Goal: Information Seeking & Learning: Learn about a topic

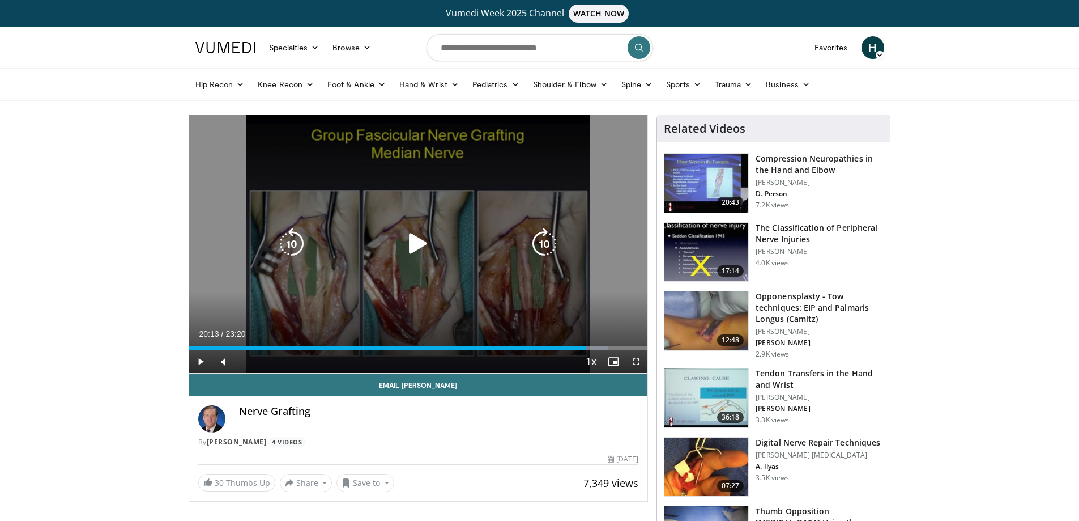
click at [417, 244] on icon "Video Player" at bounding box center [418, 244] width 32 height 32
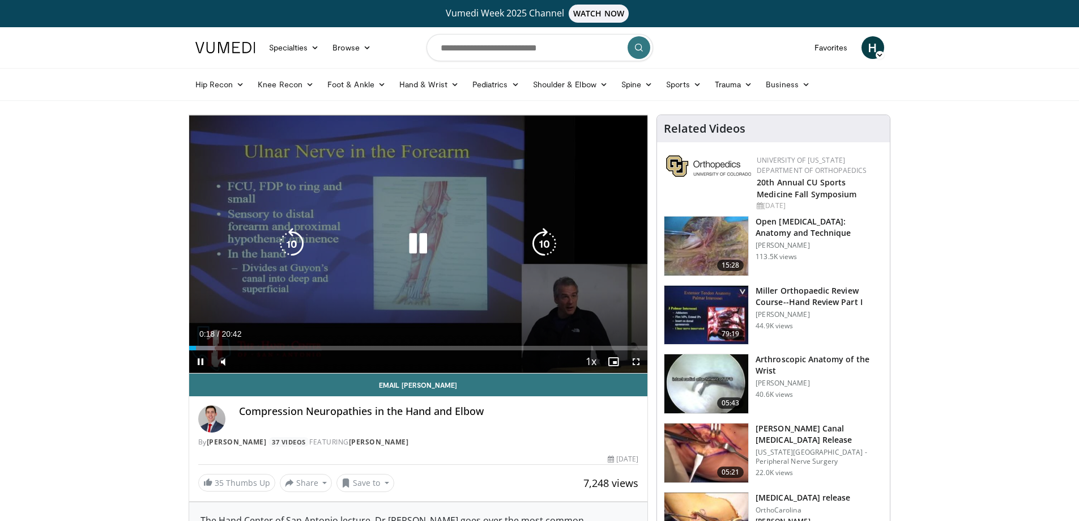
click at [407, 241] on icon "Video Player" at bounding box center [418, 244] width 32 height 32
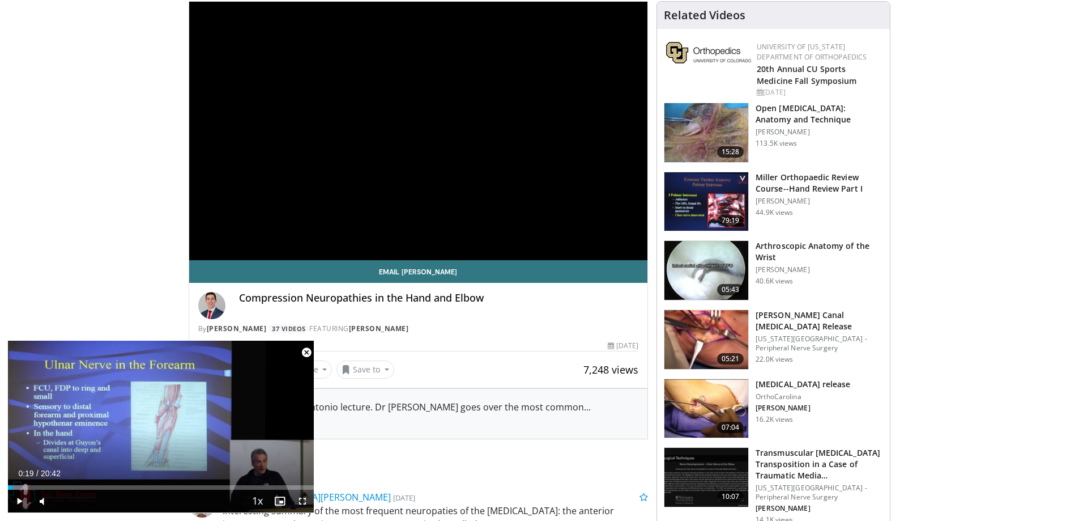
scroll to position [283, 0]
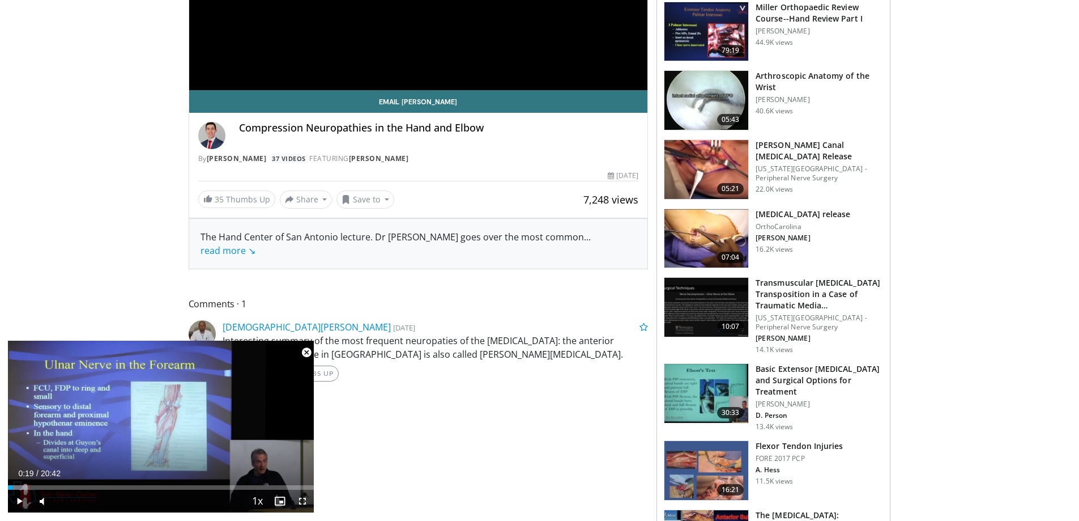
click at [792, 370] on h3 "Basic Extensor Tendon Injuries and Surgical Options for Treatment" at bounding box center [819, 380] width 127 height 34
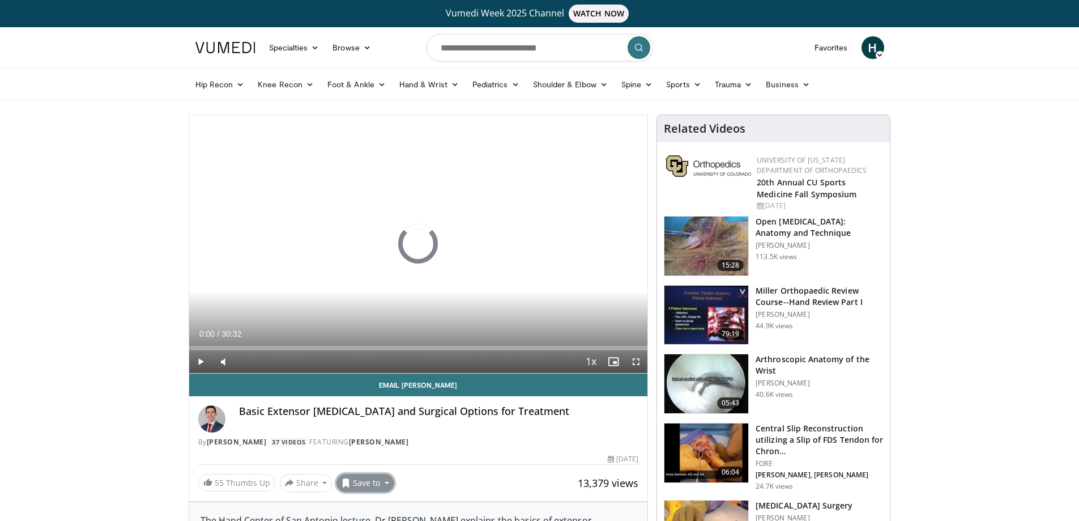
click at [369, 482] on button "Save to" at bounding box center [365, 482] width 58 height 18
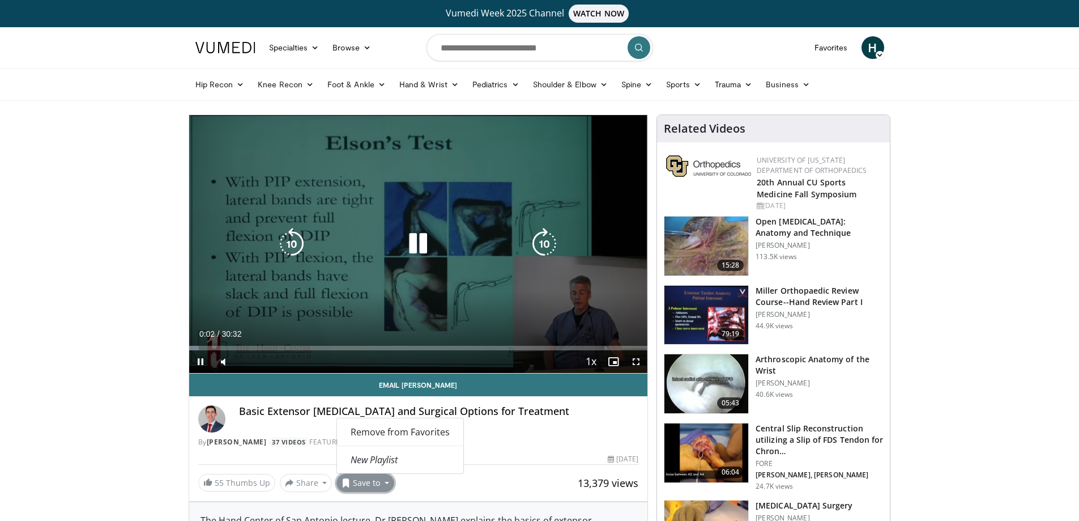
drag, startPoint x: 416, startPoint y: 244, endPoint x: 423, endPoint y: 242, distance: 7.0
click at [419, 242] on icon "Video Player" at bounding box center [418, 244] width 32 height 32
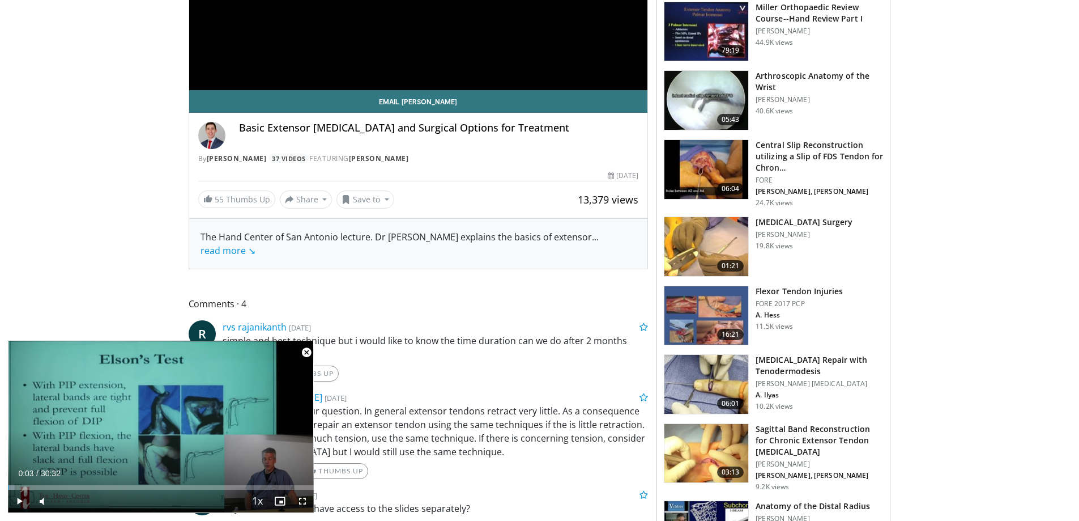
scroll to position [340, 0]
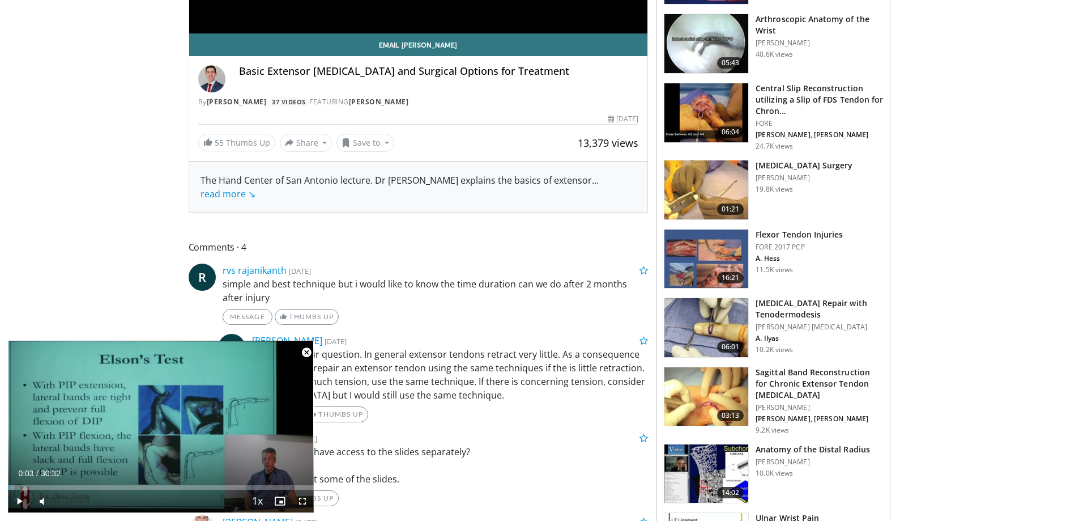
click at [824, 375] on h3 "Sagittal Band Reconstruction for Chronic Extensor Tendon Dislocation" at bounding box center [819, 383] width 127 height 34
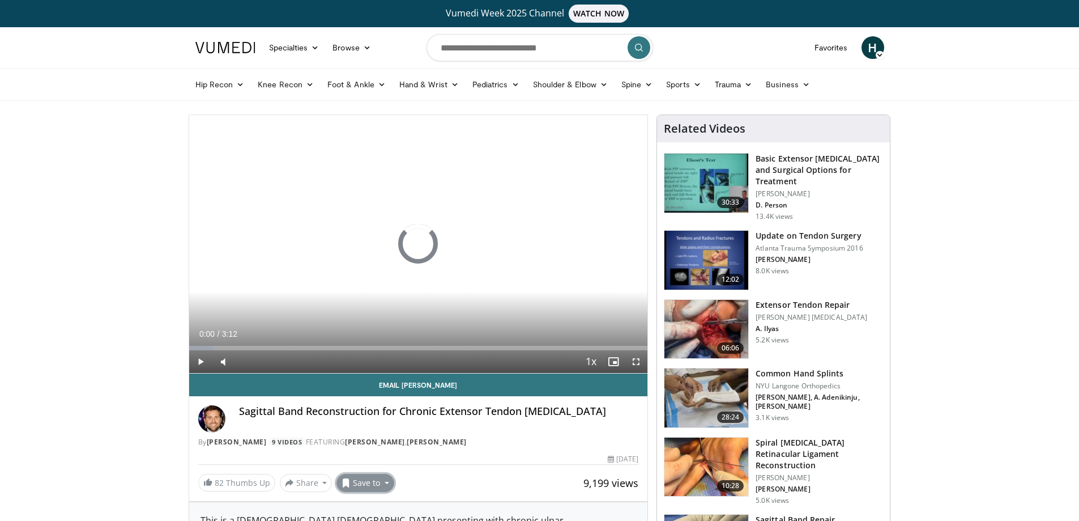
click at [373, 480] on button "Save to" at bounding box center [365, 482] width 58 height 18
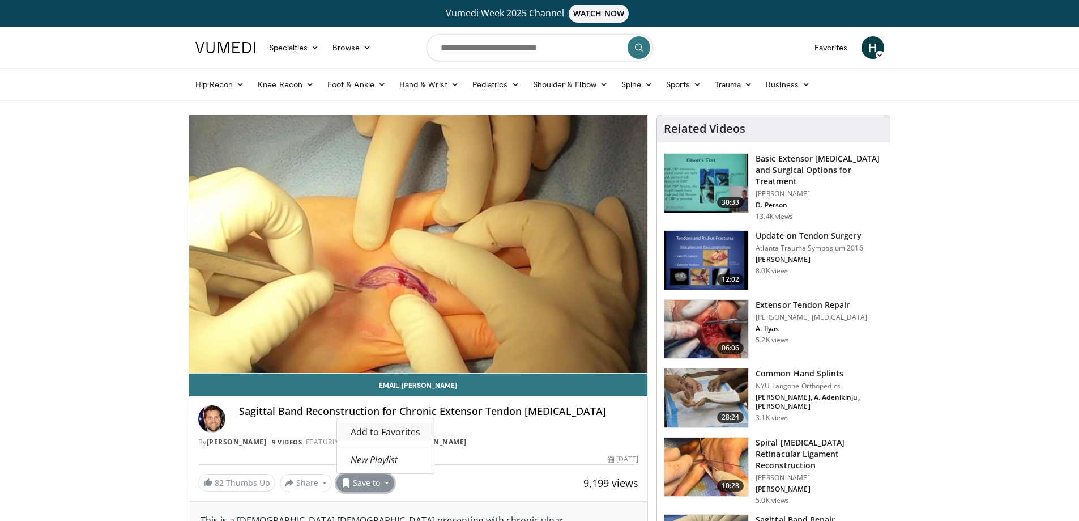
click at [408, 425] on span "Add to Favorites" at bounding box center [386, 431] width 70 height 12
click at [367, 481] on button "Save to" at bounding box center [365, 482] width 58 height 18
click at [484, 442] on div "By James Mullen 9 Videos FEATURING Kate Nellans , Kate Nellans" at bounding box center [418, 442] width 441 height 10
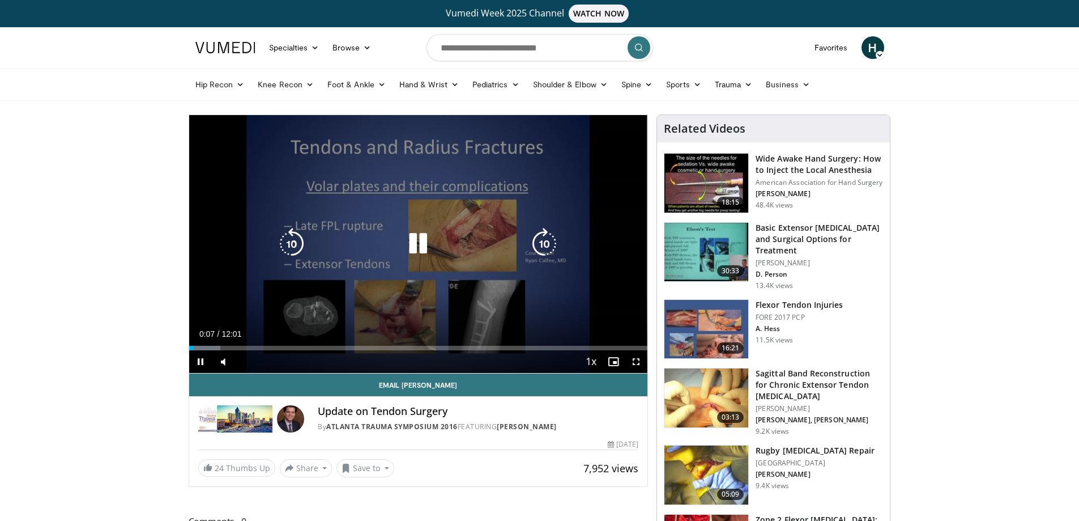
click at [419, 238] on icon "Video Player" at bounding box center [418, 244] width 32 height 32
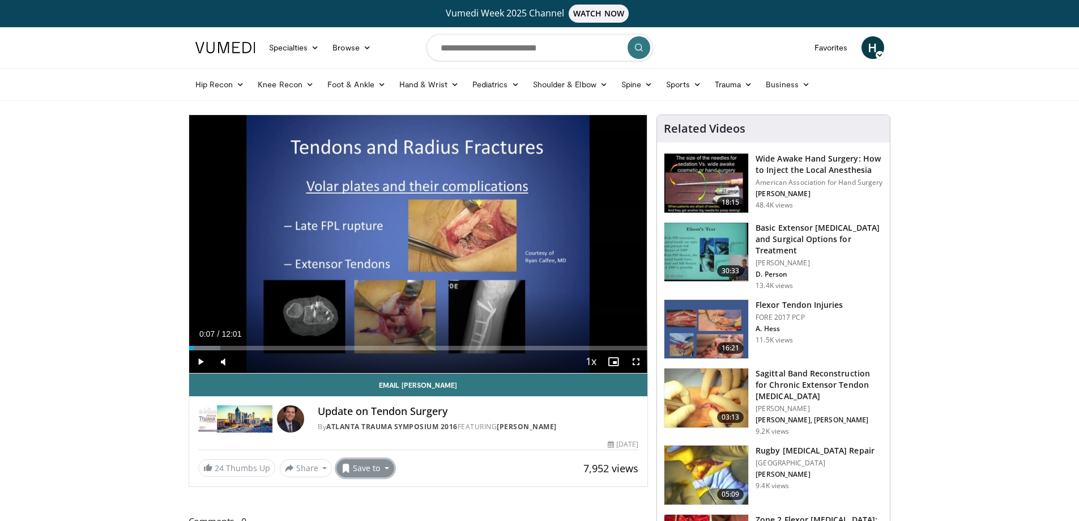
click at [368, 475] on button "Save to" at bounding box center [365, 468] width 58 height 18
drag, startPoint x: 371, startPoint y: 416, endPoint x: 470, endPoint y: 365, distance: 110.7
click at [372, 416] on span "Add to Favorites" at bounding box center [386, 417] width 70 height 12
click at [198, 357] on span "Video Player" at bounding box center [200, 361] width 23 height 23
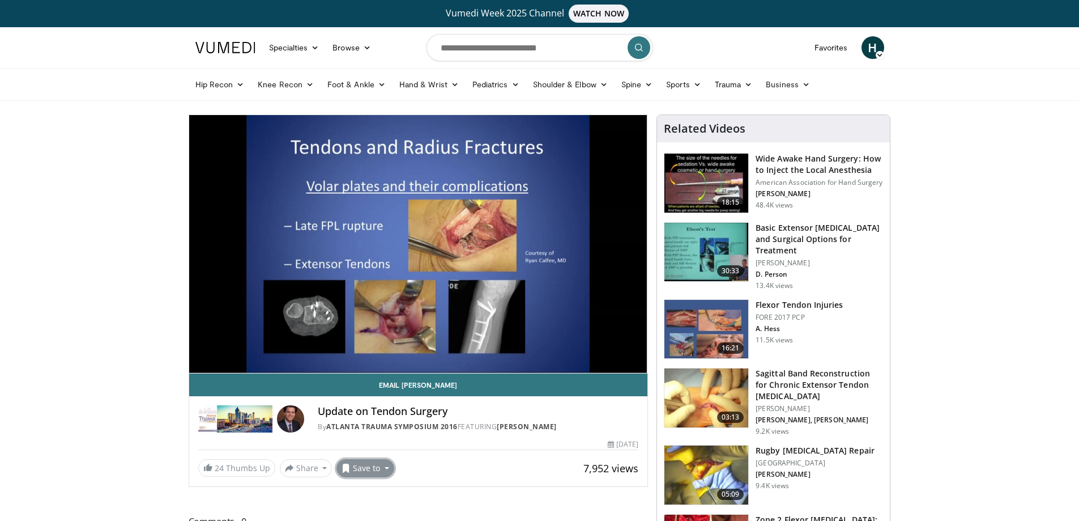
click at [369, 467] on button "Save to" at bounding box center [365, 468] width 58 height 18
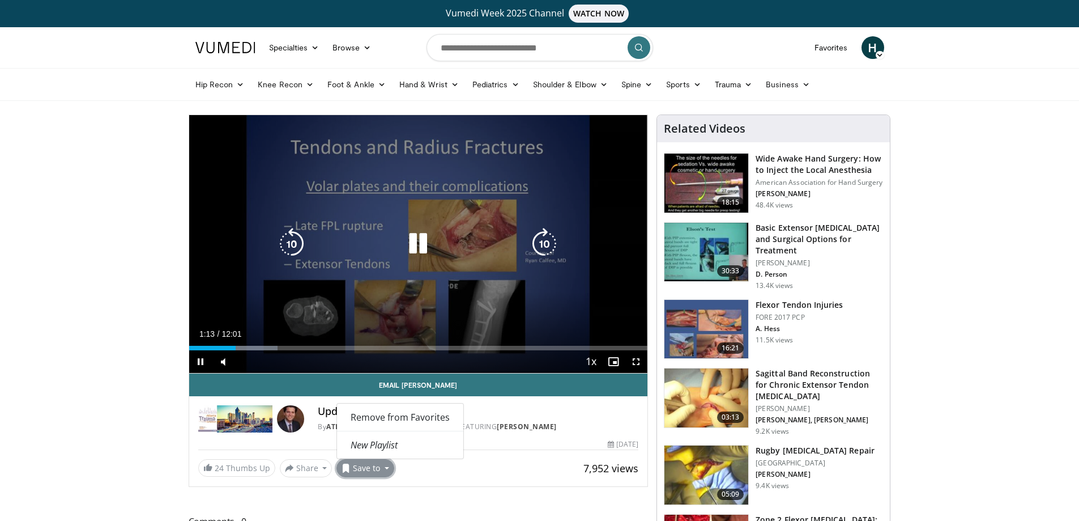
click at [582, 319] on div "10 seconds Tap to unmute" at bounding box center [418, 244] width 459 height 258
click at [412, 244] on icon "Video Player" at bounding box center [418, 244] width 32 height 32
click at [420, 246] on icon "Video Player" at bounding box center [418, 244] width 32 height 32
drag, startPoint x: 416, startPoint y: 244, endPoint x: 388, endPoint y: 234, distance: 30.1
click at [415, 244] on icon "Video Player" at bounding box center [418, 244] width 32 height 32
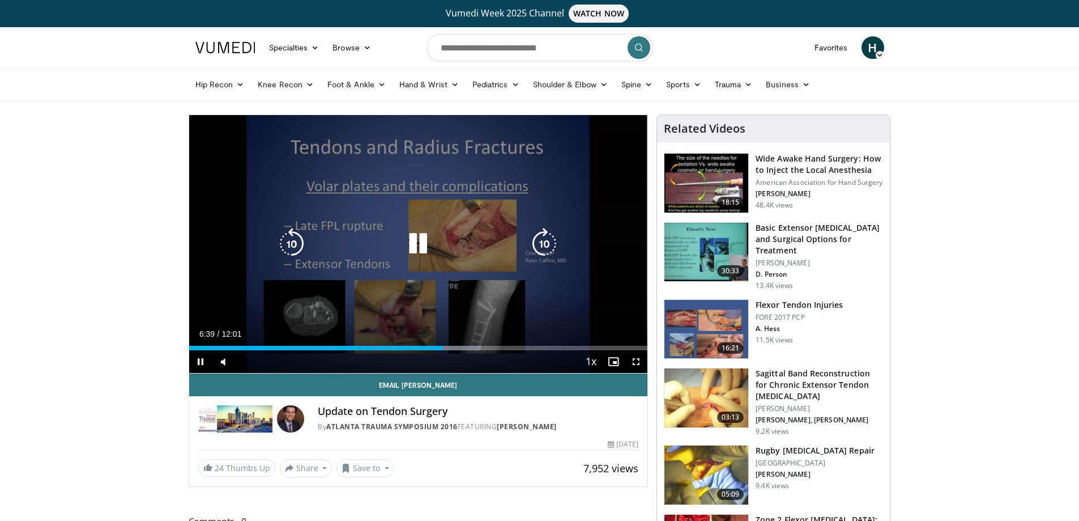
click at [417, 234] on icon "Video Player" at bounding box center [418, 244] width 32 height 32
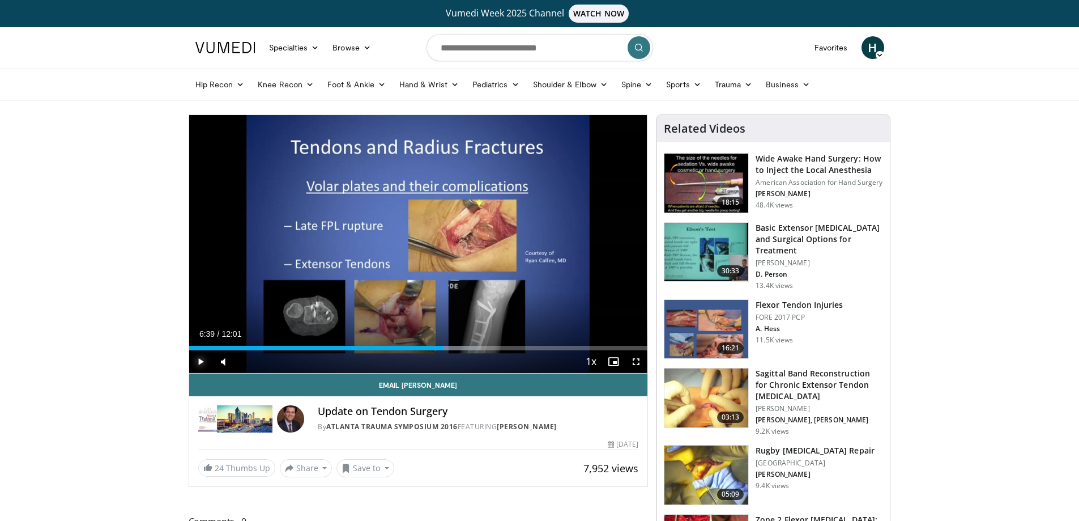
drag, startPoint x: 203, startPoint y: 357, endPoint x: 195, endPoint y: 365, distance: 11.2
click at [203, 357] on span "Video Player" at bounding box center [200, 361] width 23 height 23
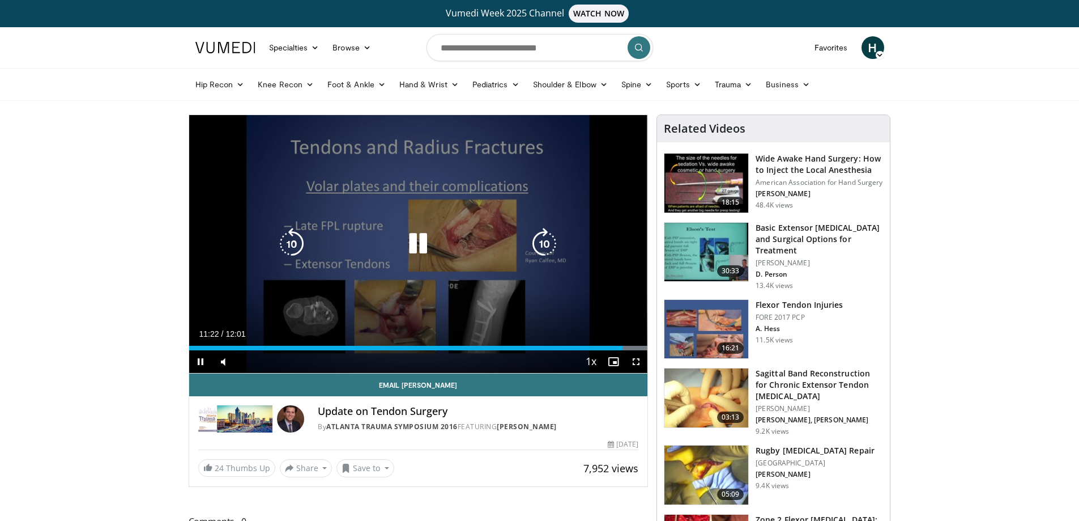
click at [418, 241] on icon "Video Player" at bounding box center [418, 244] width 32 height 32
click at [417, 237] on icon "Video Player" at bounding box center [418, 244] width 32 height 32
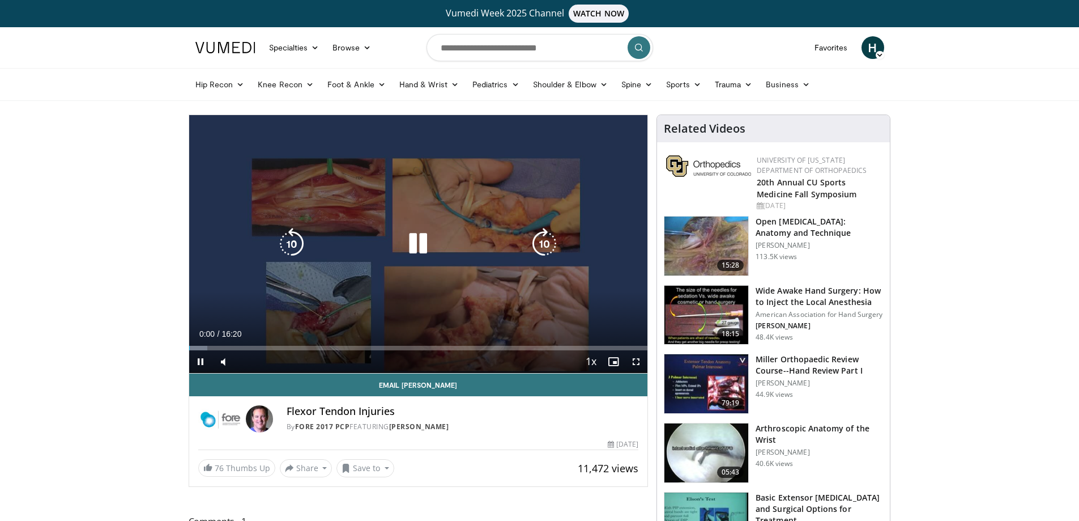
click at [421, 248] on icon "Video Player" at bounding box center [418, 244] width 32 height 32
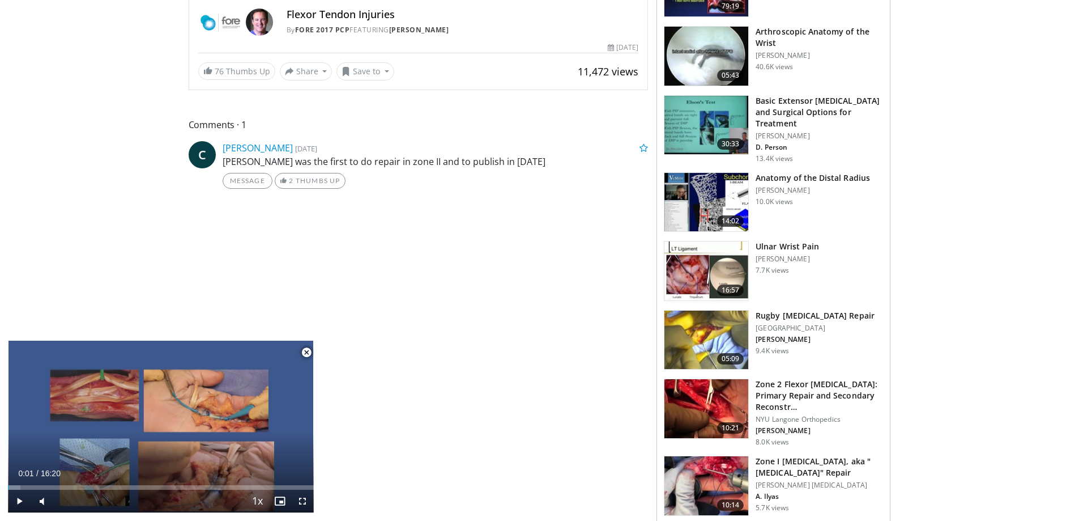
scroll to position [566, 0]
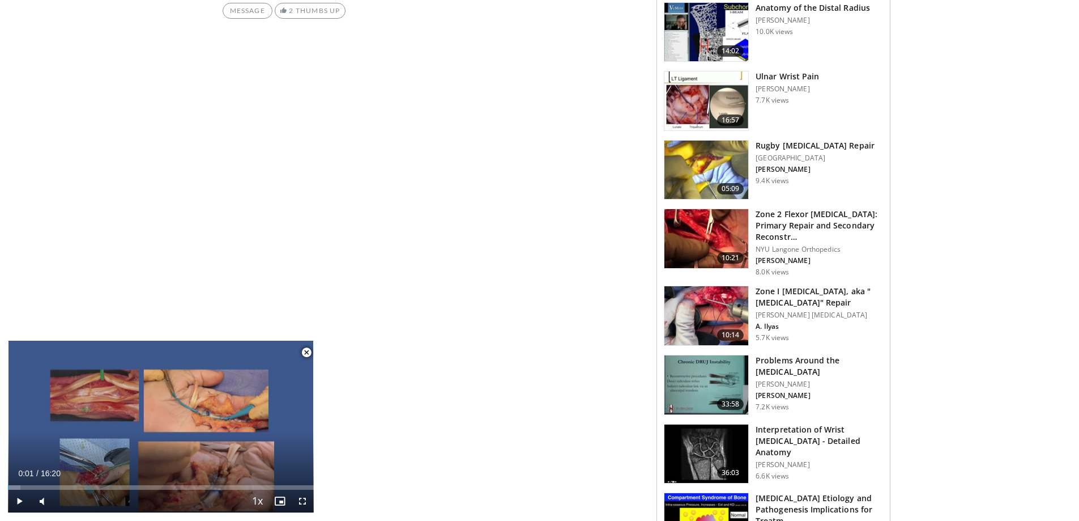
click at [809, 296] on h3 "Zone I [MEDICAL_DATA], aka "[MEDICAL_DATA]" Repair" at bounding box center [819, 296] width 127 height 23
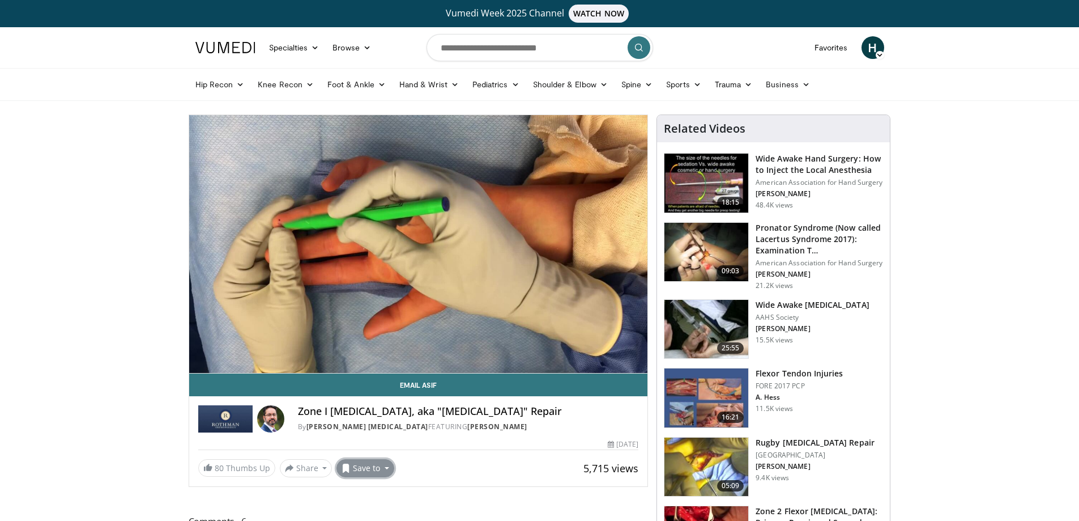
click at [364, 466] on button "Save to" at bounding box center [365, 468] width 58 height 18
click at [397, 414] on span "Add to Favorites" at bounding box center [386, 417] width 70 height 12
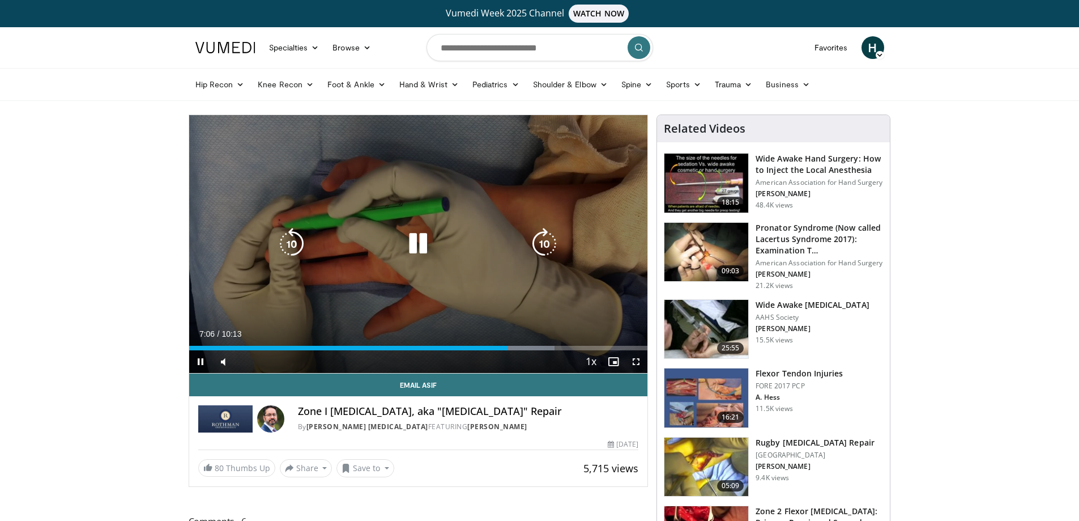
drag, startPoint x: 417, startPoint y: 244, endPoint x: 427, endPoint y: 272, distance: 30.6
click at [417, 244] on icon "Video Player" at bounding box center [418, 244] width 32 height 32
click at [202, 359] on span "Video Player" at bounding box center [200, 361] width 23 height 23
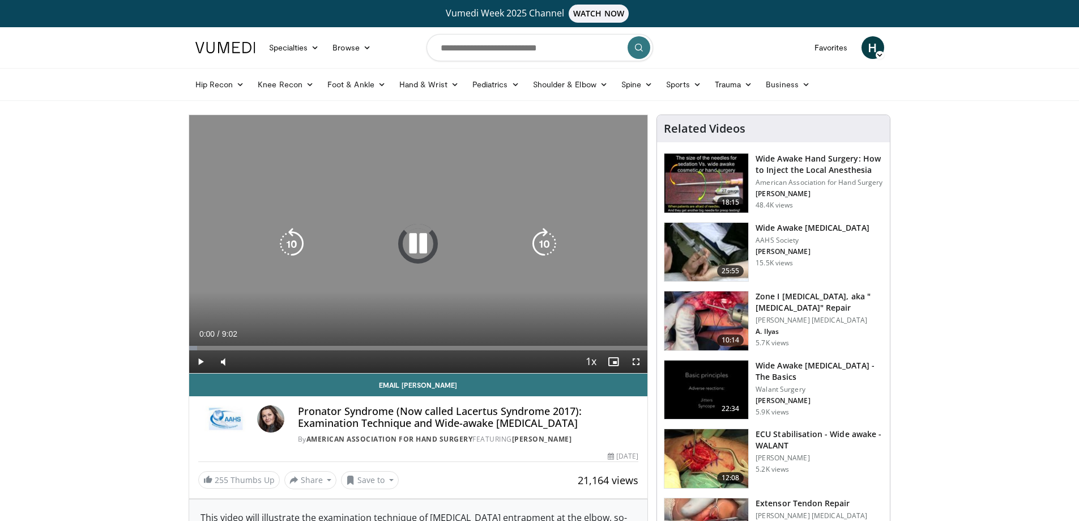
click at [417, 242] on icon "Video Player" at bounding box center [418, 244] width 32 height 32
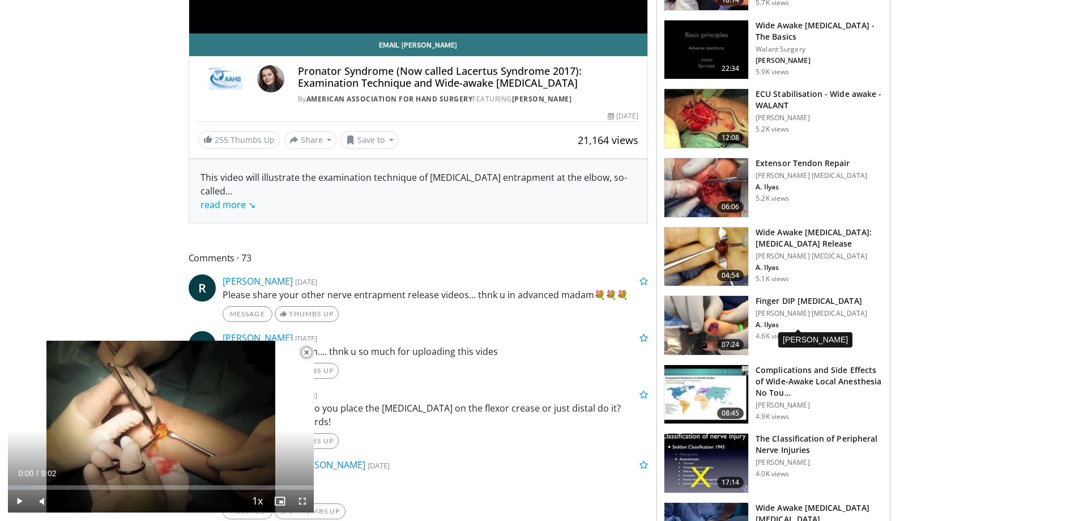
scroll to position [396, 0]
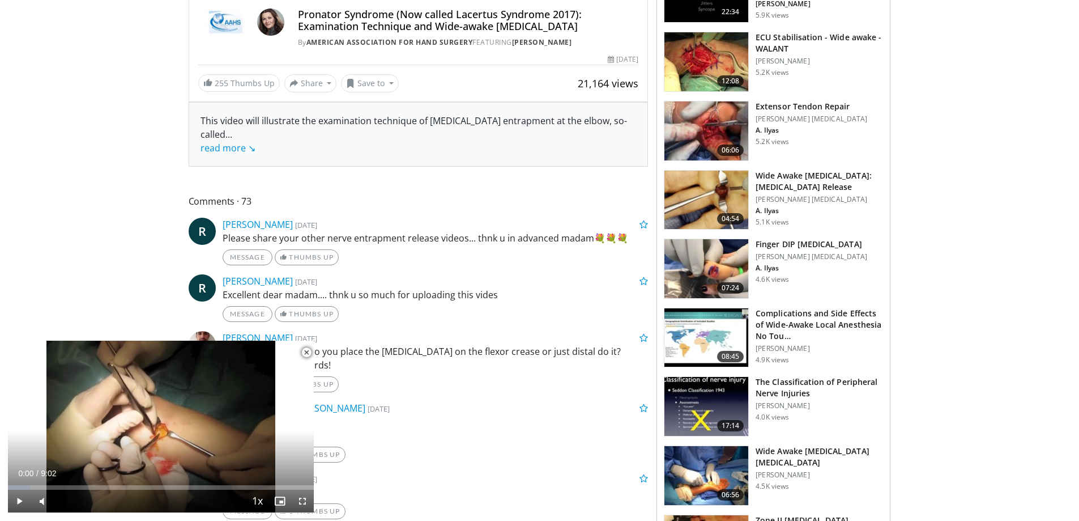
click at [791, 240] on h3 "Finger DIP [MEDICAL_DATA]" at bounding box center [812, 243] width 112 height 11
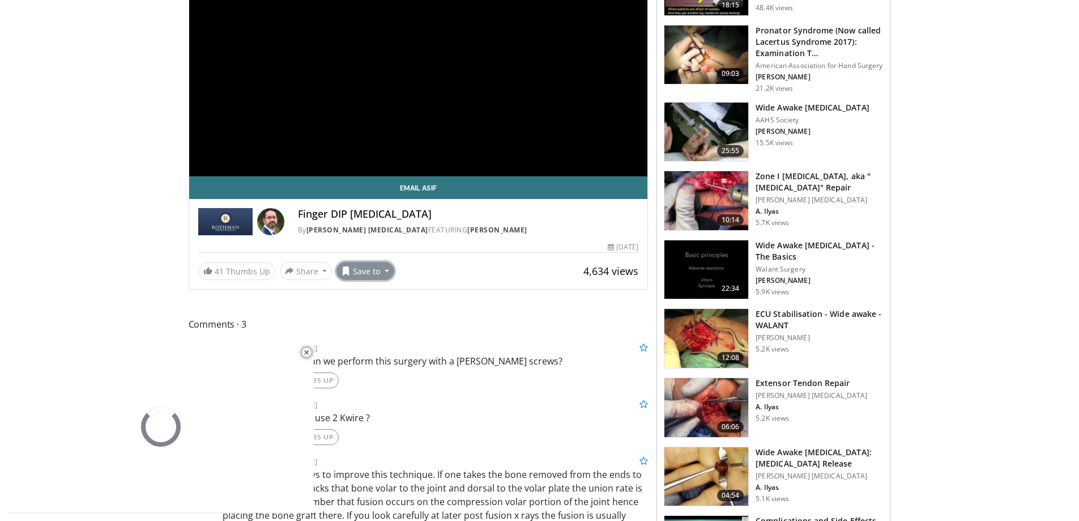
click at [365, 270] on button "Save to" at bounding box center [365, 271] width 58 height 18
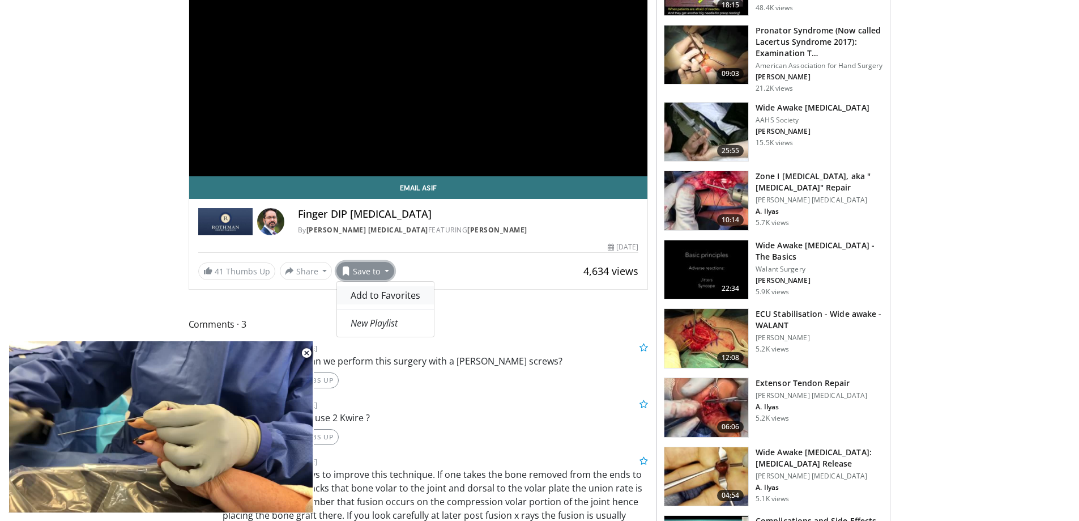
click at [401, 296] on span "Add to Favorites" at bounding box center [386, 295] width 70 height 12
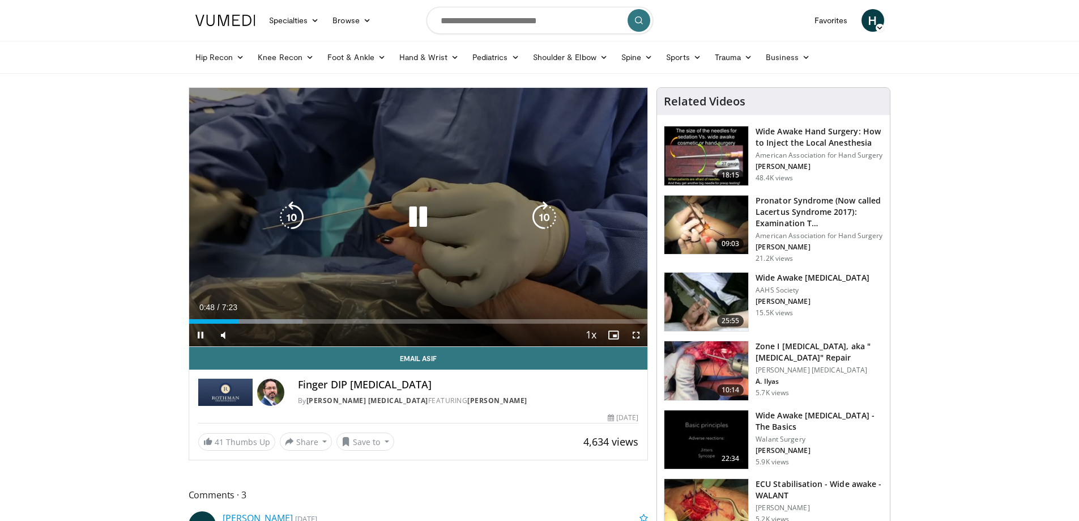
click at [421, 212] on icon "Video Player" at bounding box center [418, 217] width 32 height 32
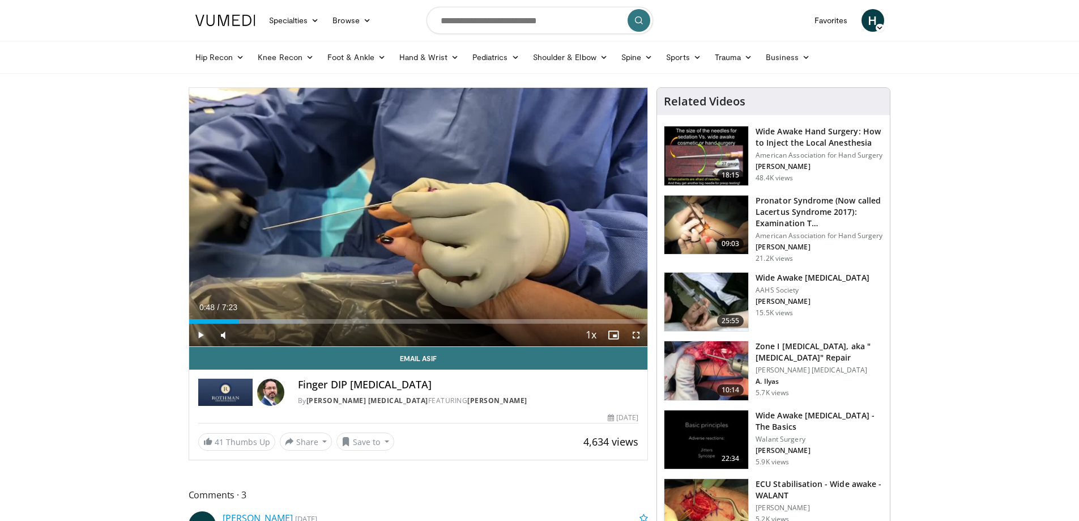
click at [201, 331] on span "Video Player" at bounding box center [200, 334] width 23 height 23
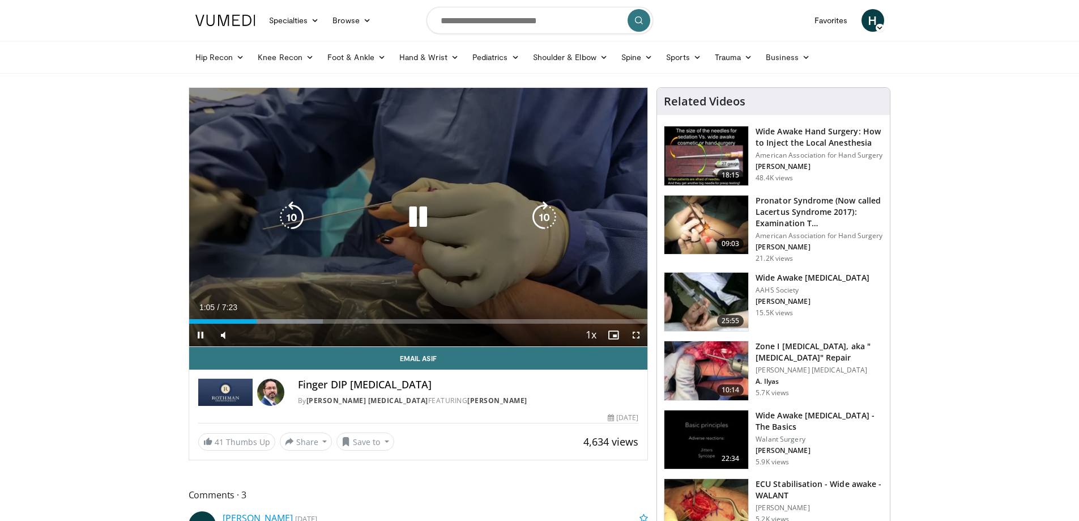
click at [416, 215] on icon "Video Player" at bounding box center [418, 217] width 32 height 32
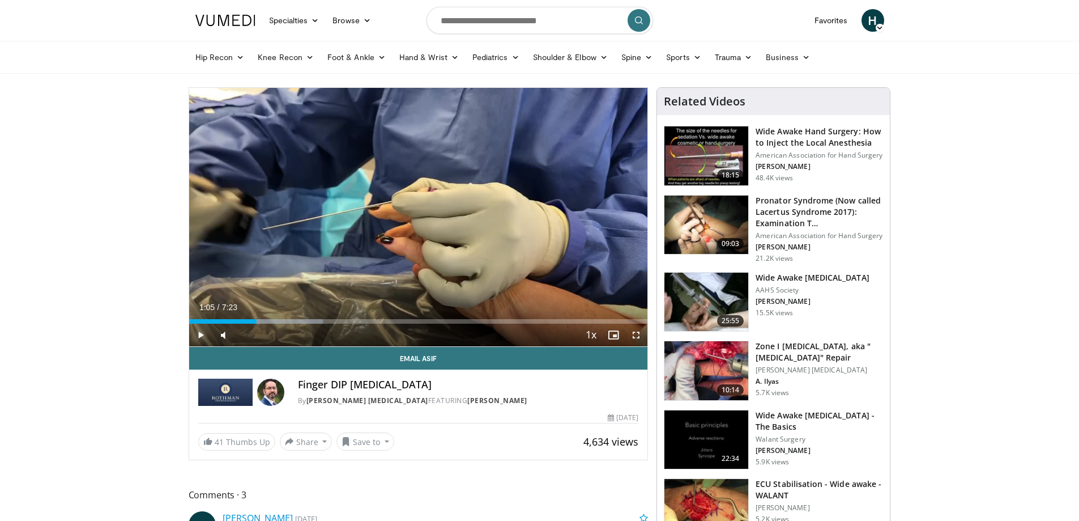
click at [202, 330] on span "Video Player" at bounding box center [200, 334] width 23 height 23
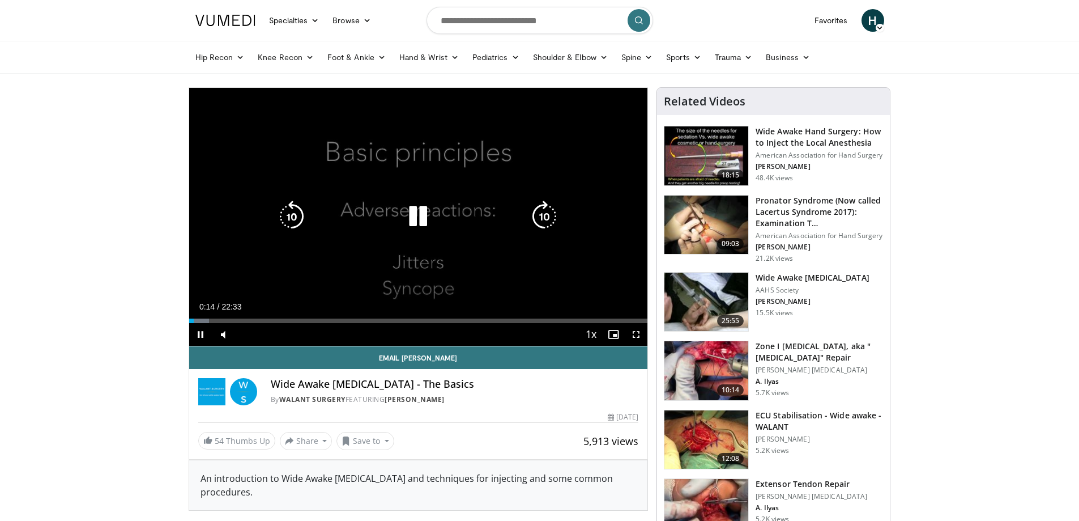
click at [417, 217] on icon "Video Player" at bounding box center [418, 216] width 32 height 32
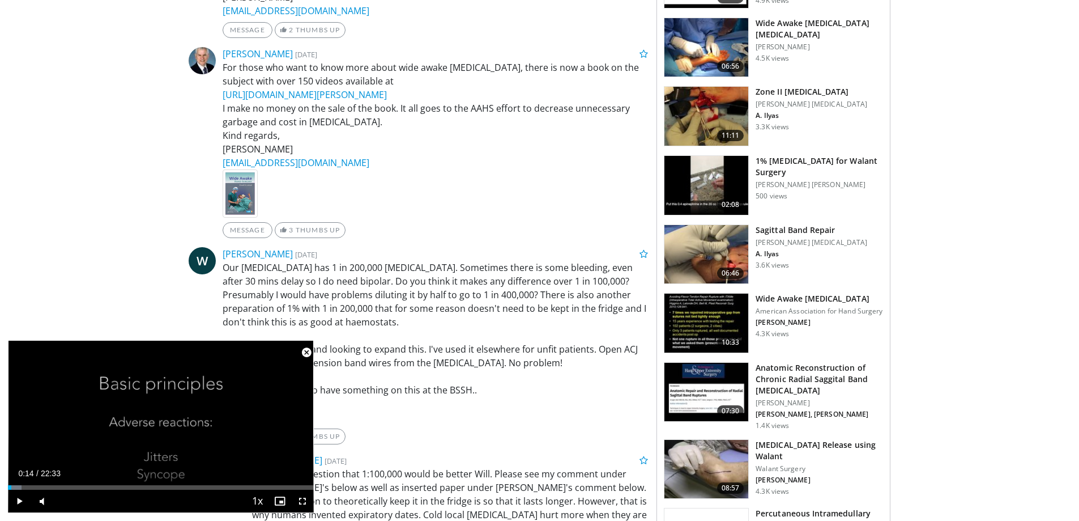
scroll to position [793, 0]
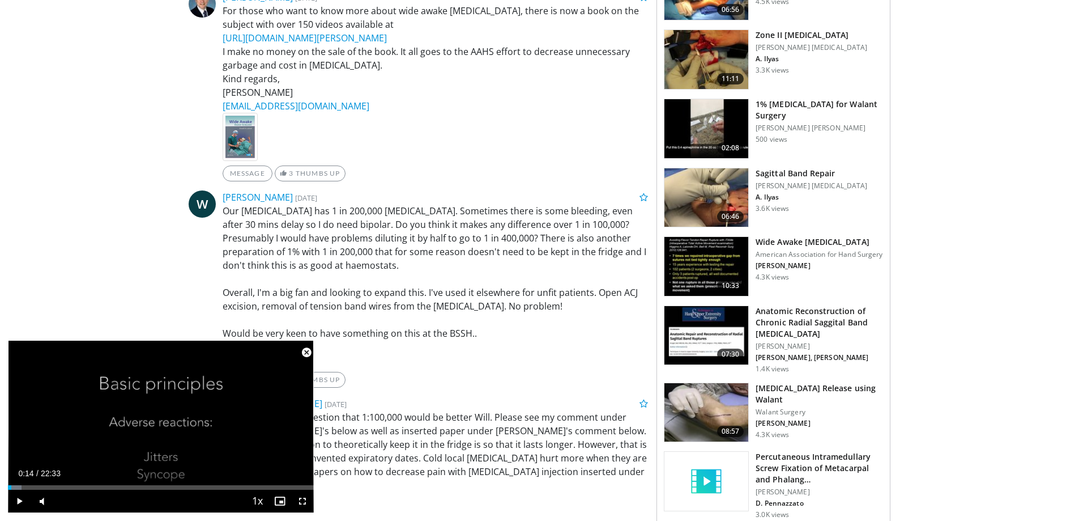
click at [710, 394] on img at bounding box center [706, 412] width 84 height 59
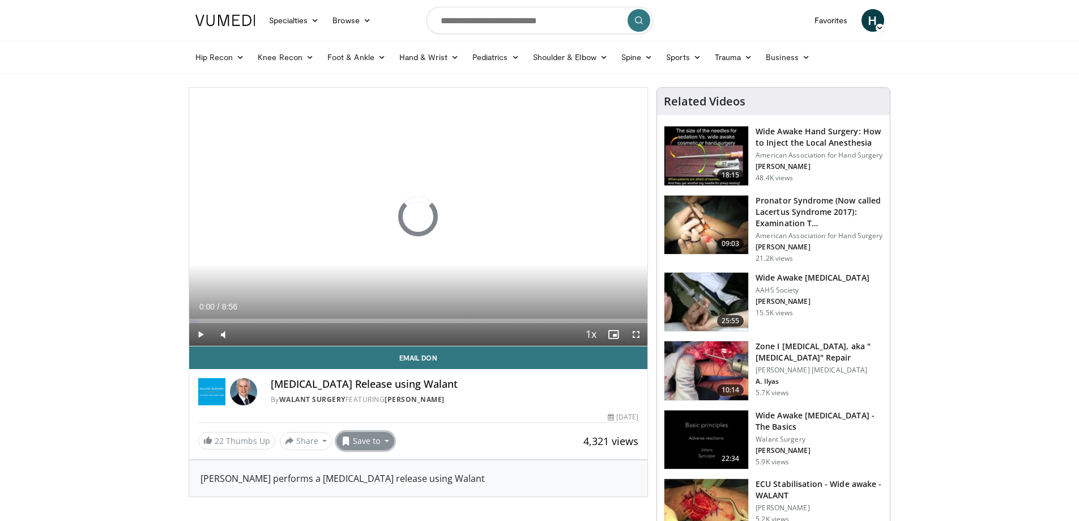
click at [386, 441] on button "Save to" at bounding box center [365, 441] width 58 height 18
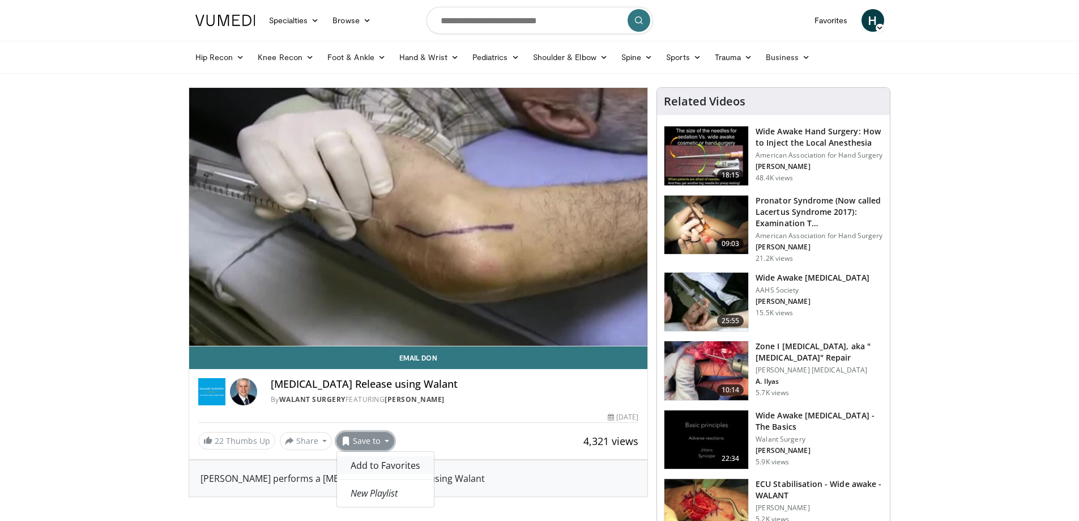
click at [400, 465] on span "Add to Favorites" at bounding box center [386, 465] width 70 height 12
click at [497, 389] on h4 "[MEDICAL_DATA] Release using Walant" at bounding box center [455, 384] width 368 height 12
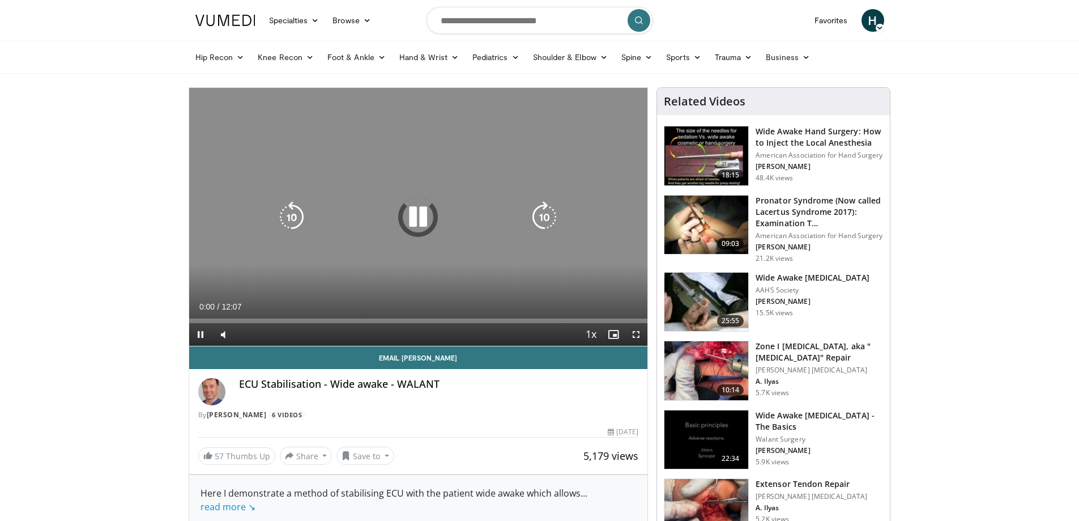
drag, startPoint x: 417, startPoint y: 212, endPoint x: 428, endPoint y: 276, distance: 65.4
click at [417, 212] on icon "Video Player" at bounding box center [418, 217] width 32 height 32
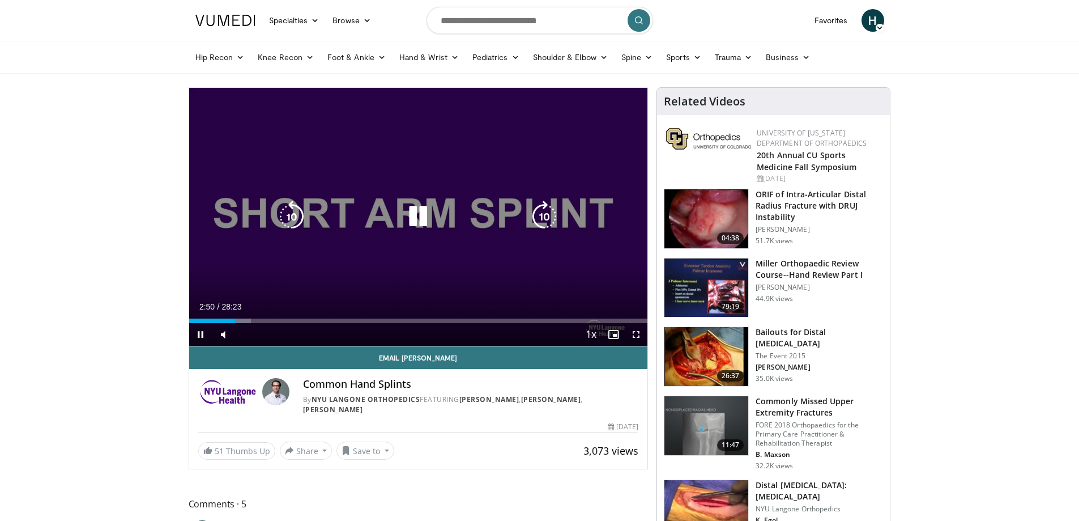
click at [408, 215] on icon "Video Player" at bounding box center [418, 216] width 32 height 32
